Goal: Task Accomplishment & Management: Manage account settings

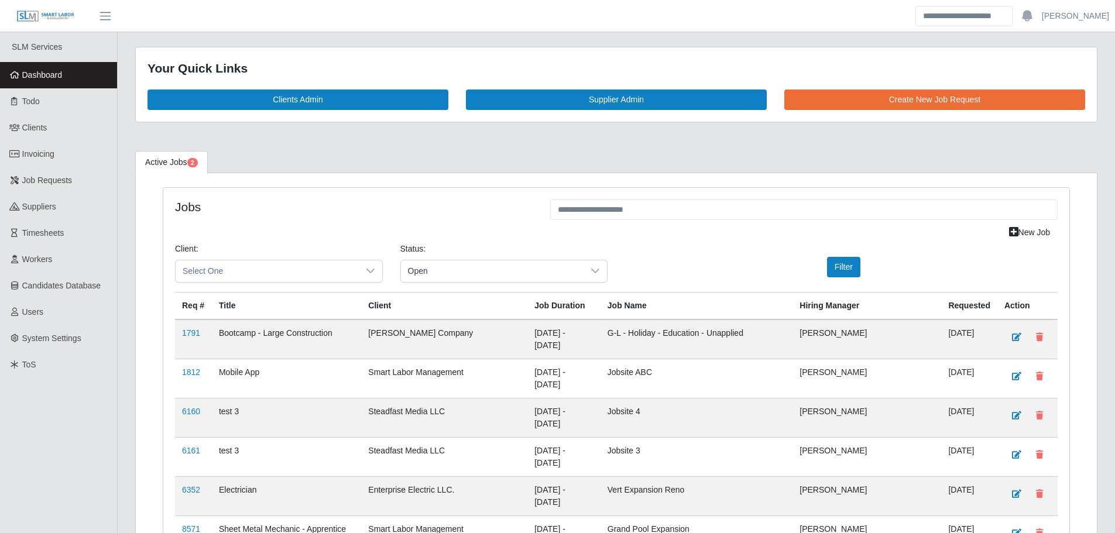
click at [73, 76] on link "Dashboard" at bounding box center [58, 75] width 117 height 26
click at [51, 260] on span "Workers" at bounding box center [37, 259] width 30 height 9
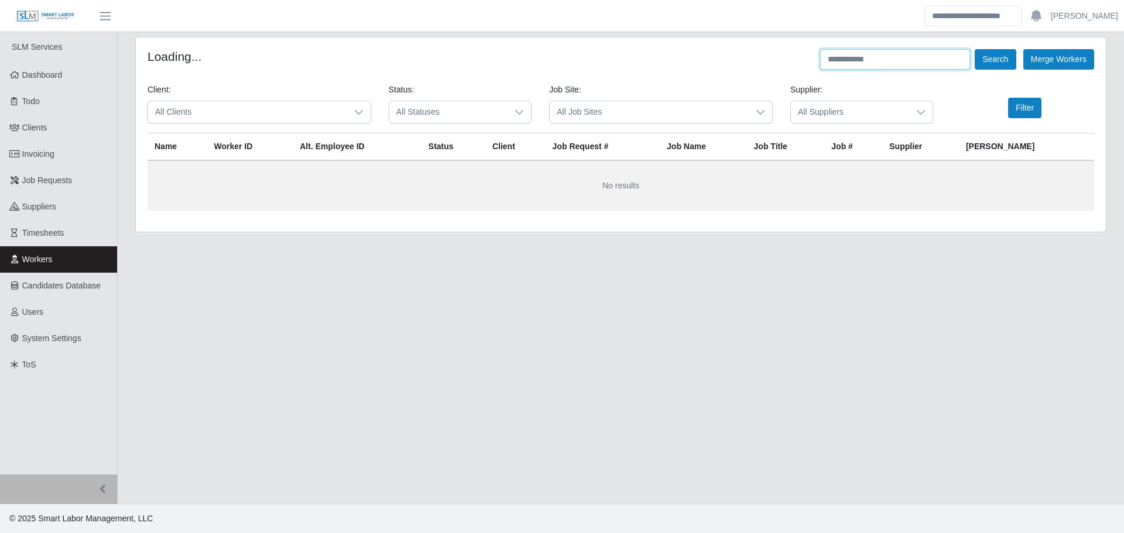
click at [847, 65] on input "text" at bounding box center [895, 59] width 150 height 20
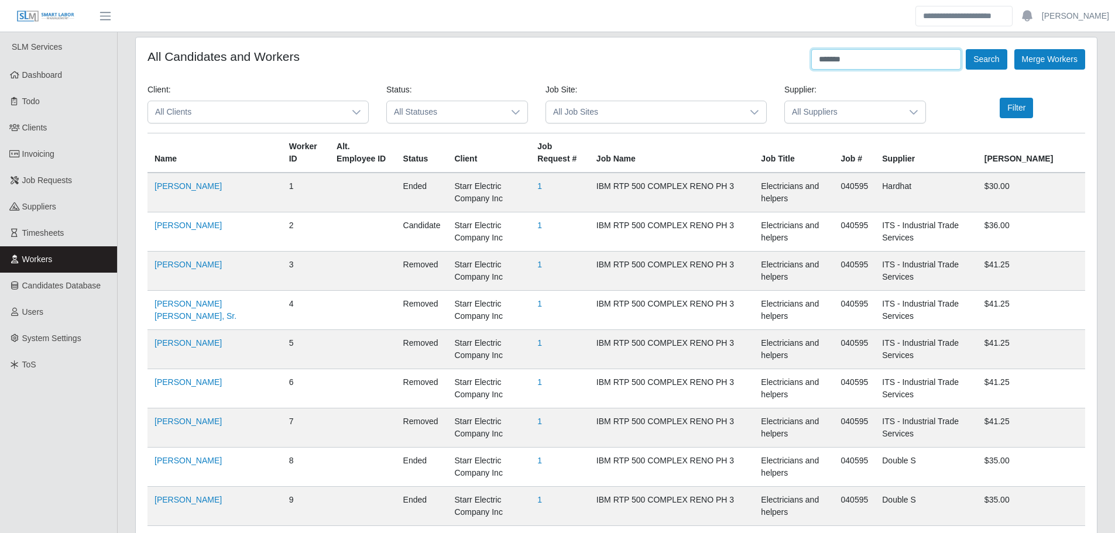
type input "*******"
click at [966, 49] on button "Search" at bounding box center [986, 59] width 41 height 20
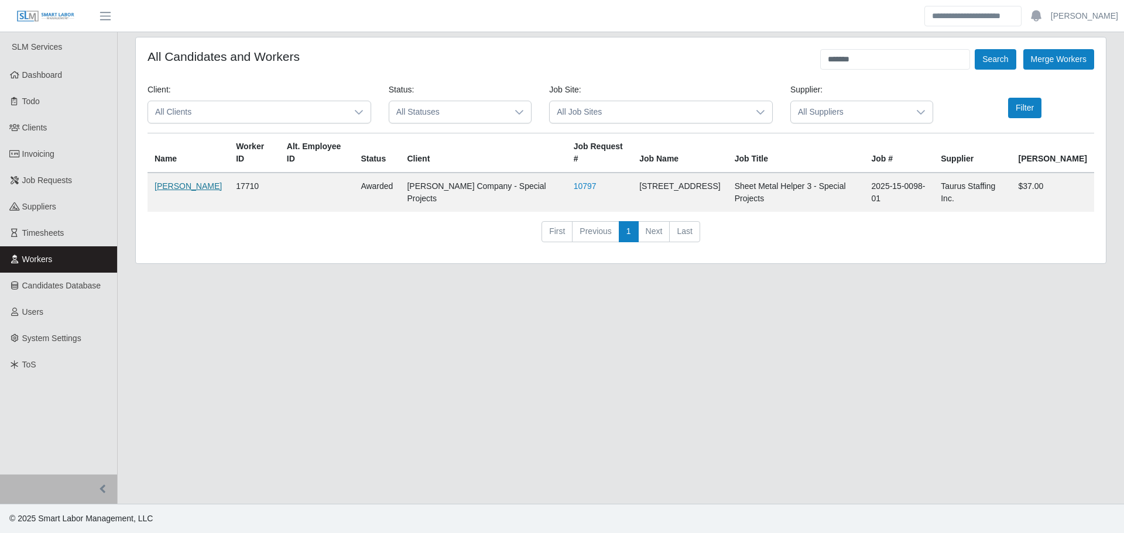
click at [187, 181] on link "Kindaro Kilinton" at bounding box center [188, 185] width 67 height 9
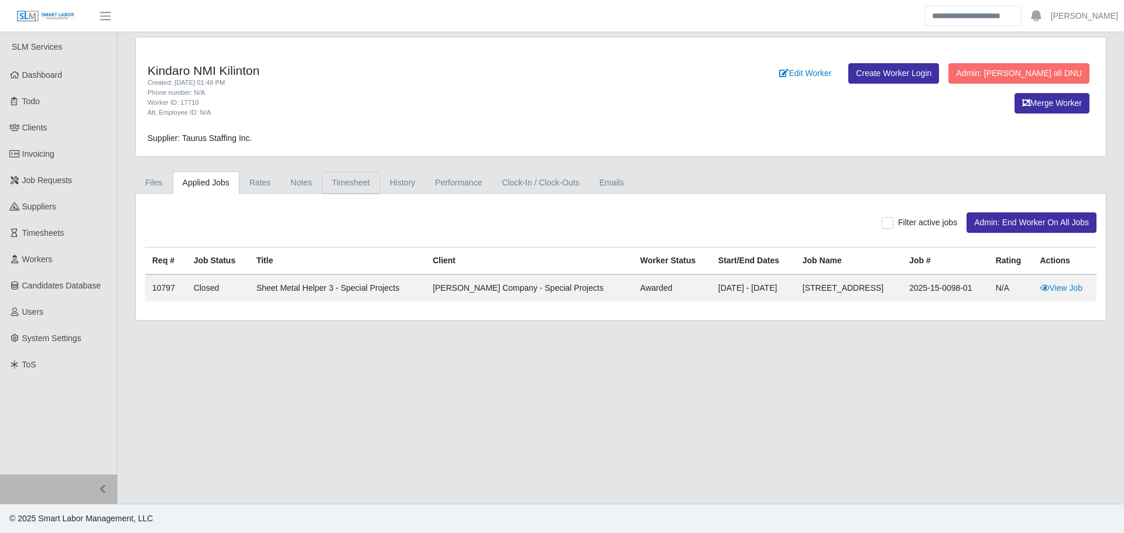
click at [334, 189] on link "Timesheet" at bounding box center [351, 183] width 58 height 23
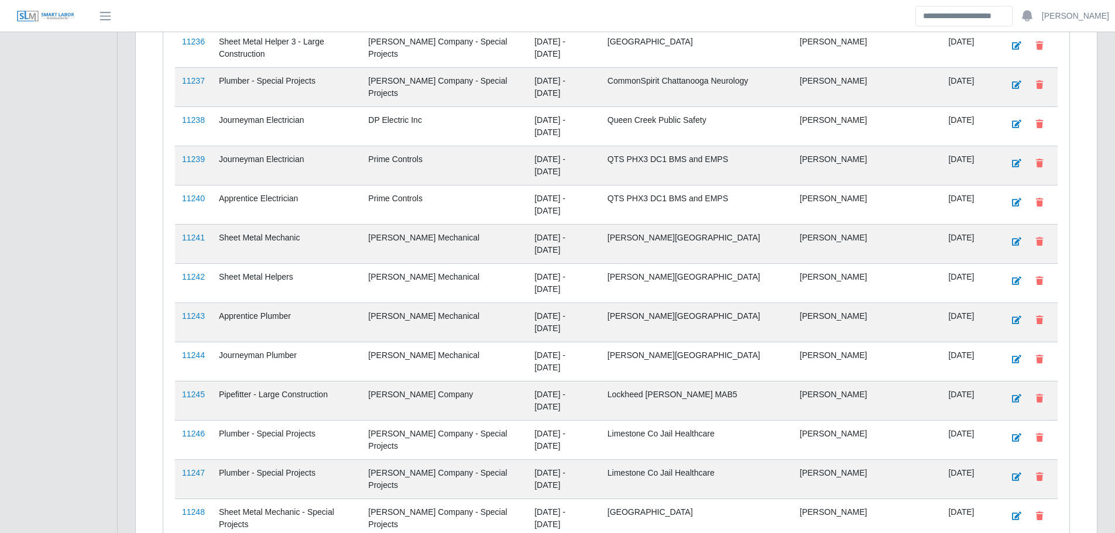
scroll to position [2971, 0]
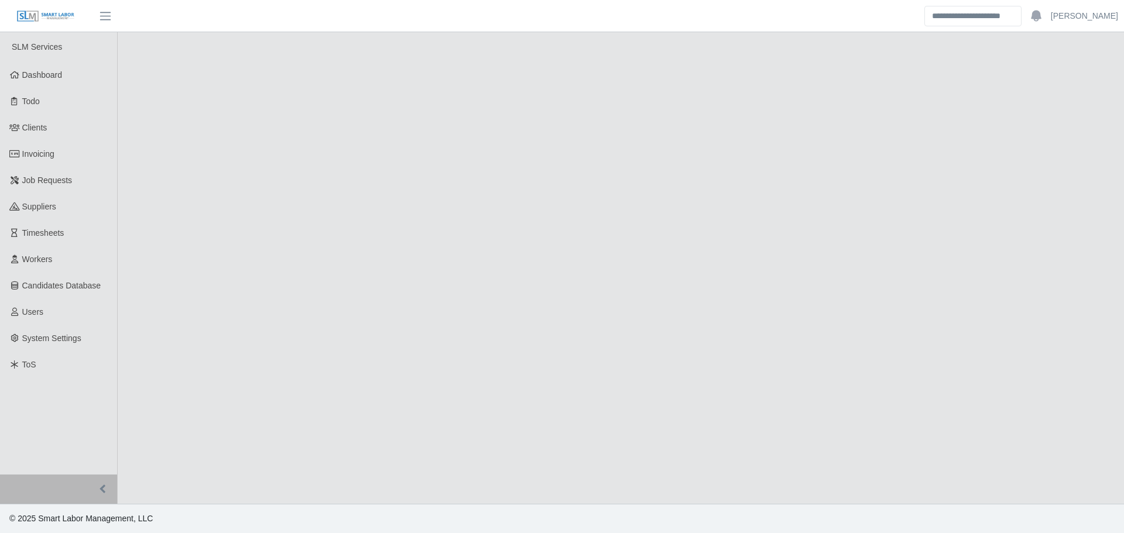
select select "****"
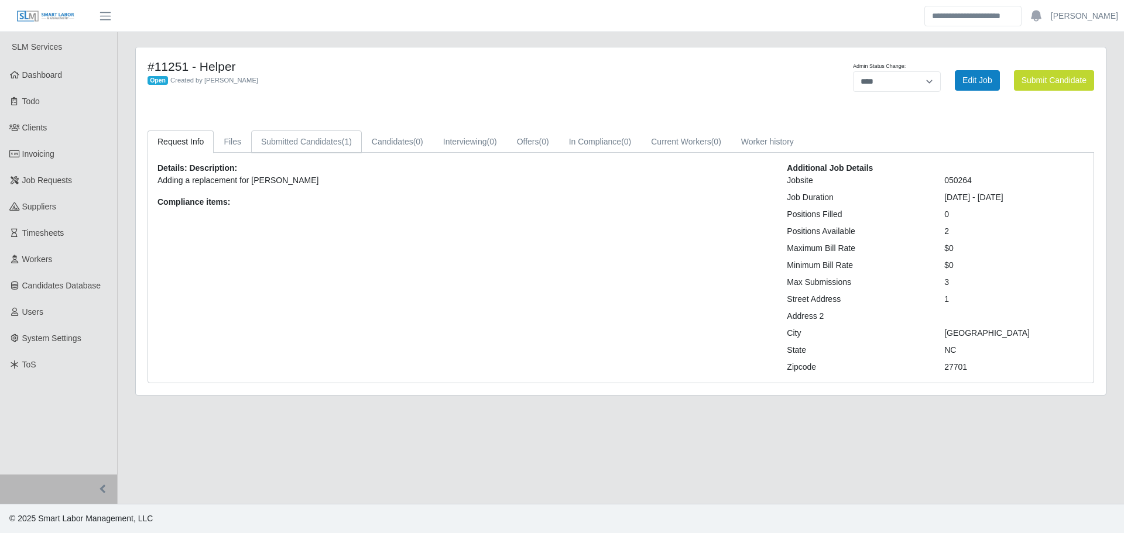
click at [352, 136] on link "Submitted Candidates (1)" at bounding box center [306, 142] width 111 height 23
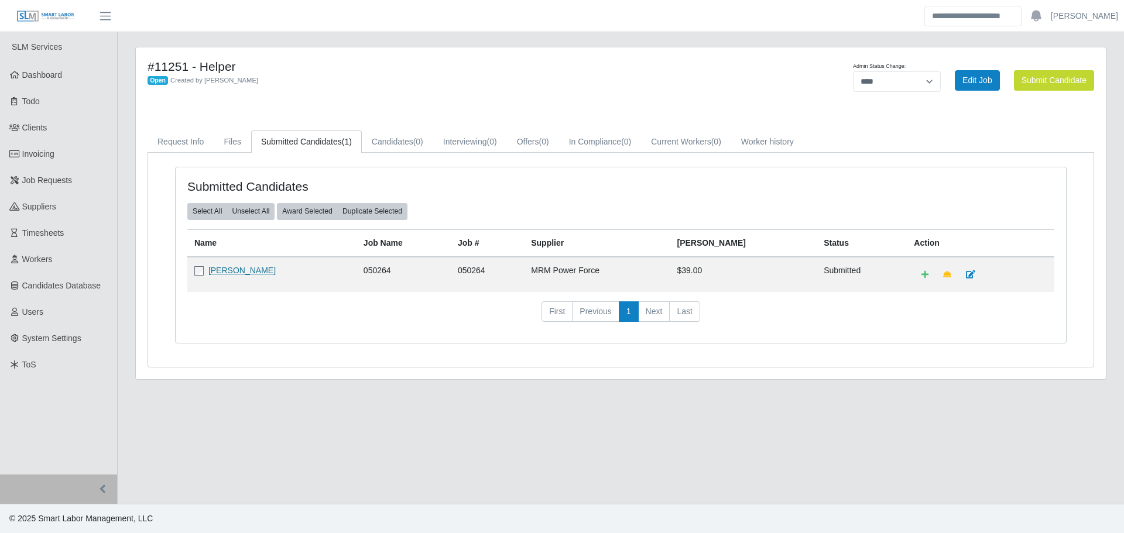
click at [248, 272] on link "[PERSON_NAME]" at bounding box center [241, 270] width 67 height 9
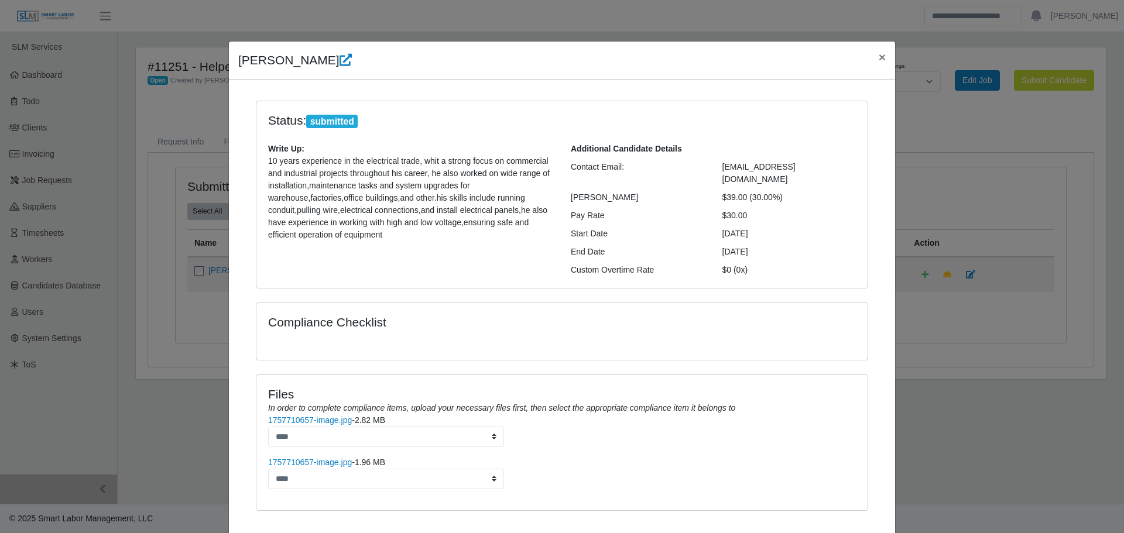
click at [336, 375] on div "Files In order to complete compliance items, upload your necessary files first,…" at bounding box center [561, 442] width 611 height 135
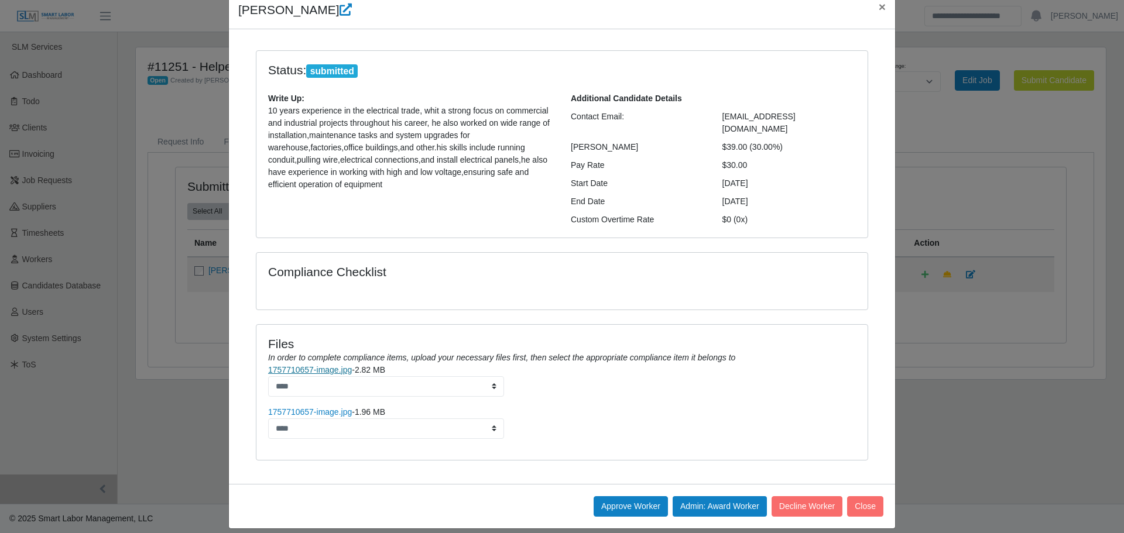
click at [326, 365] on link "1757710657-image.jpg" at bounding box center [310, 369] width 84 height 9
click at [307, 407] on link "1757710657-image.jpg" at bounding box center [310, 411] width 84 height 9
click at [323, 365] on link "1757710657-image.jpg" at bounding box center [310, 369] width 84 height 9
click at [307, 407] on link "1757710657-image.jpg" at bounding box center [310, 411] width 84 height 9
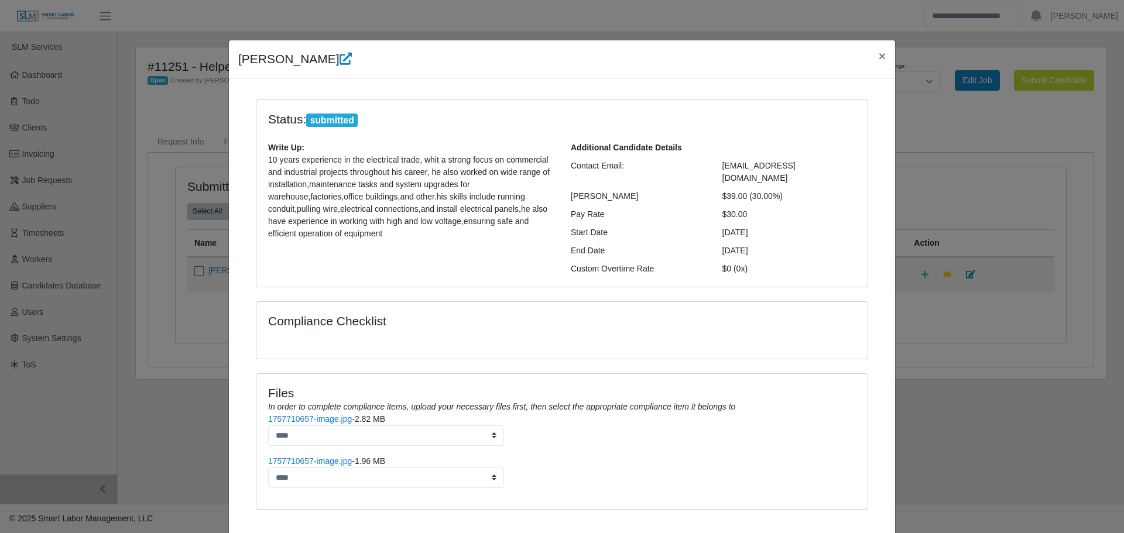
scroll to position [0, 0]
click at [170, 421] on div "[PERSON_NAME] × Status: submitted Write Up: 10 years experience in the electric…" at bounding box center [562, 266] width 1124 height 533
drag, startPoint x: 180, startPoint y: 385, endPoint x: 277, endPoint y: 353, distance: 102.4
click at [180, 385] on div "[PERSON_NAME] × Status: submitted Write Up: 10 years experience in the electric…" at bounding box center [562, 266] width 1124 height 533
click at [880, 53] on span "×" at bounding box center [882, 56] width 7 height 13
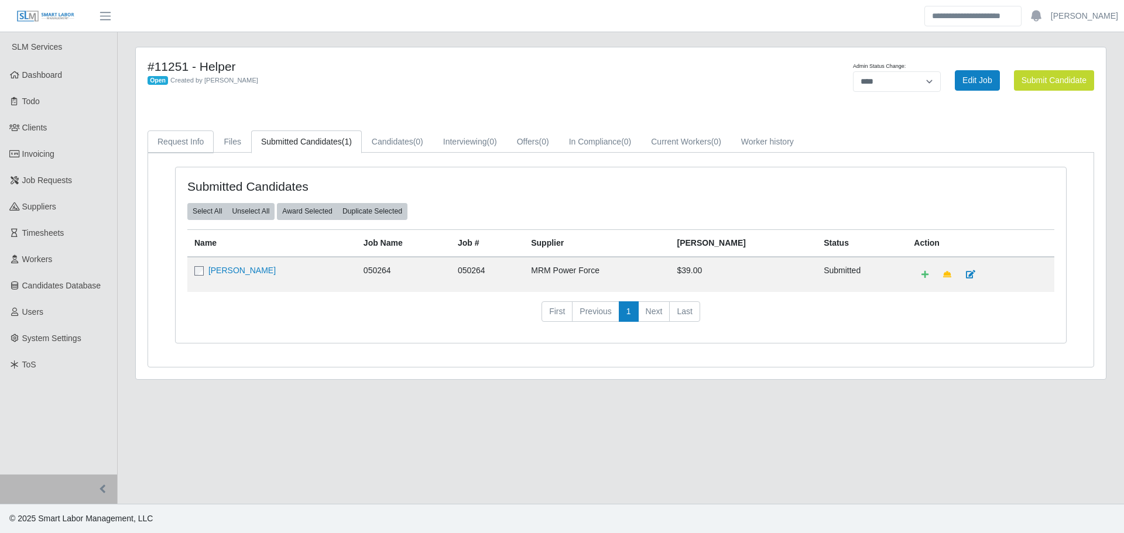
click at [169, 140] on link "Request Info" at bounding box center [181, 142] width 66 height 23
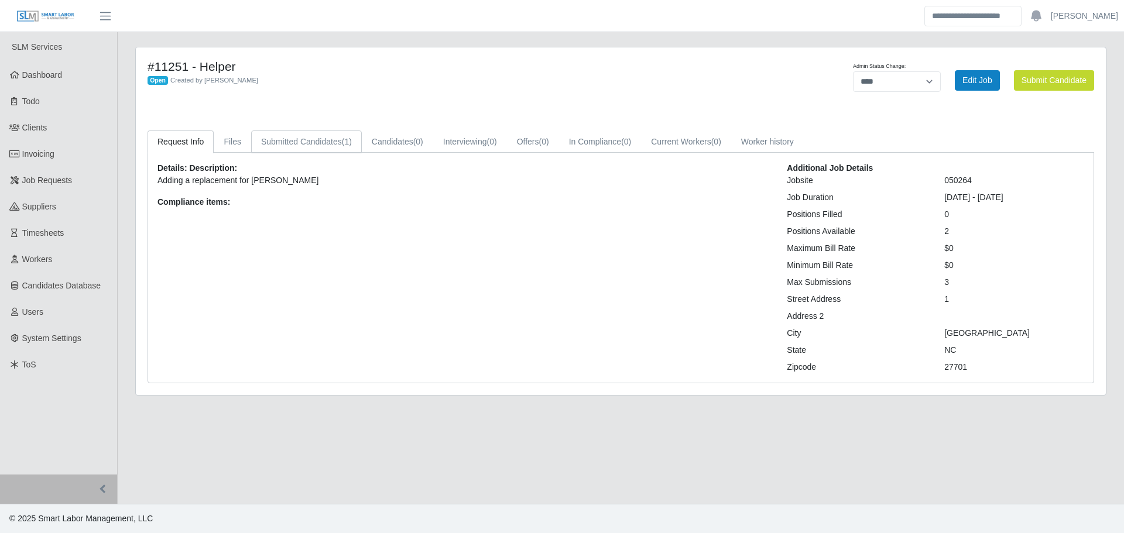
click at [337, 145] on link "Submitted Candidates (1)" at bounding box center [306, 142] width 111 height 23
